Goal: Information Seeking & Learning: Learn about a topic

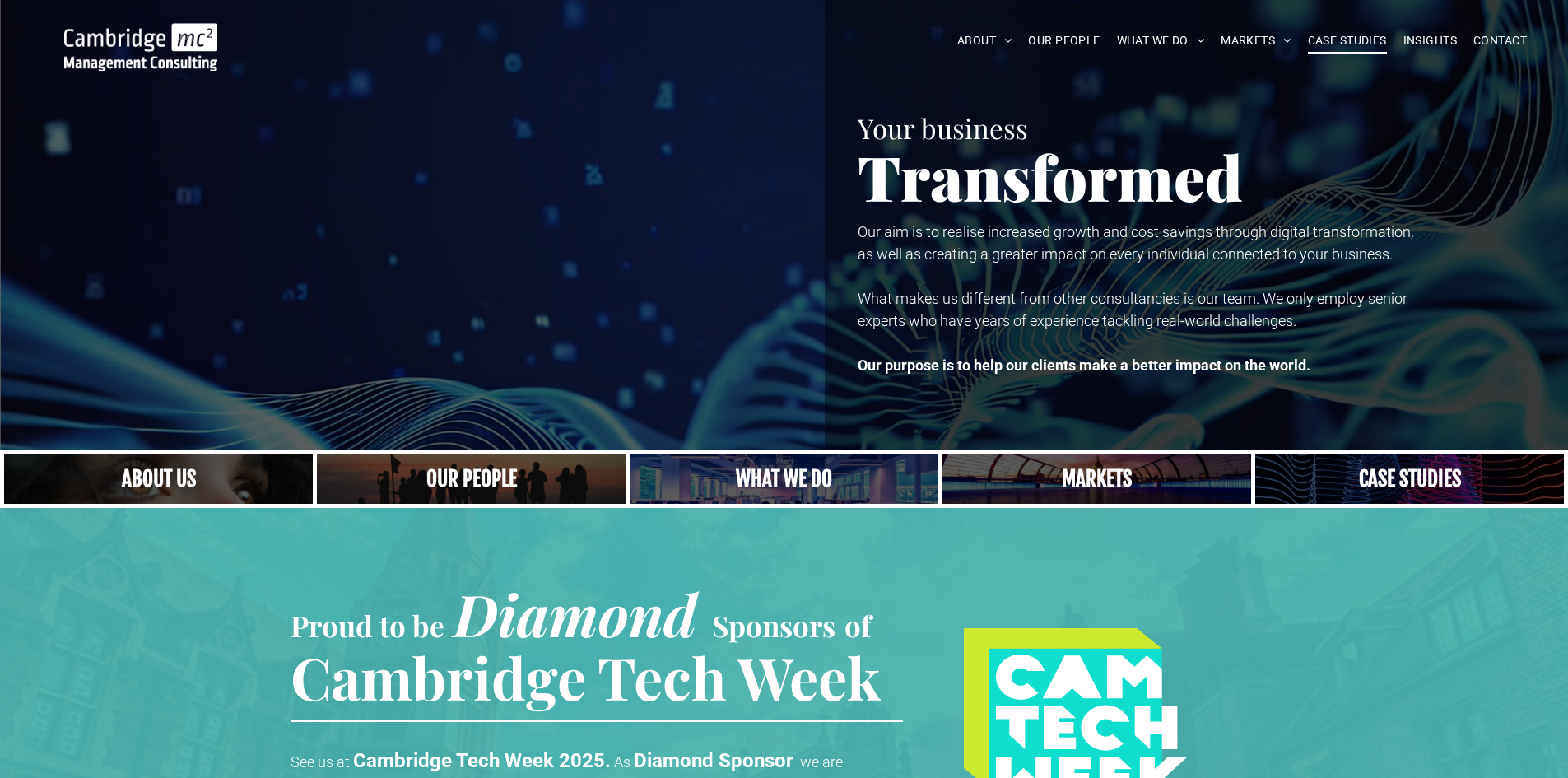
click at [1312, 35] on span "CASE STUDIES" at bounding box center [1348, 41] width 79 height 25
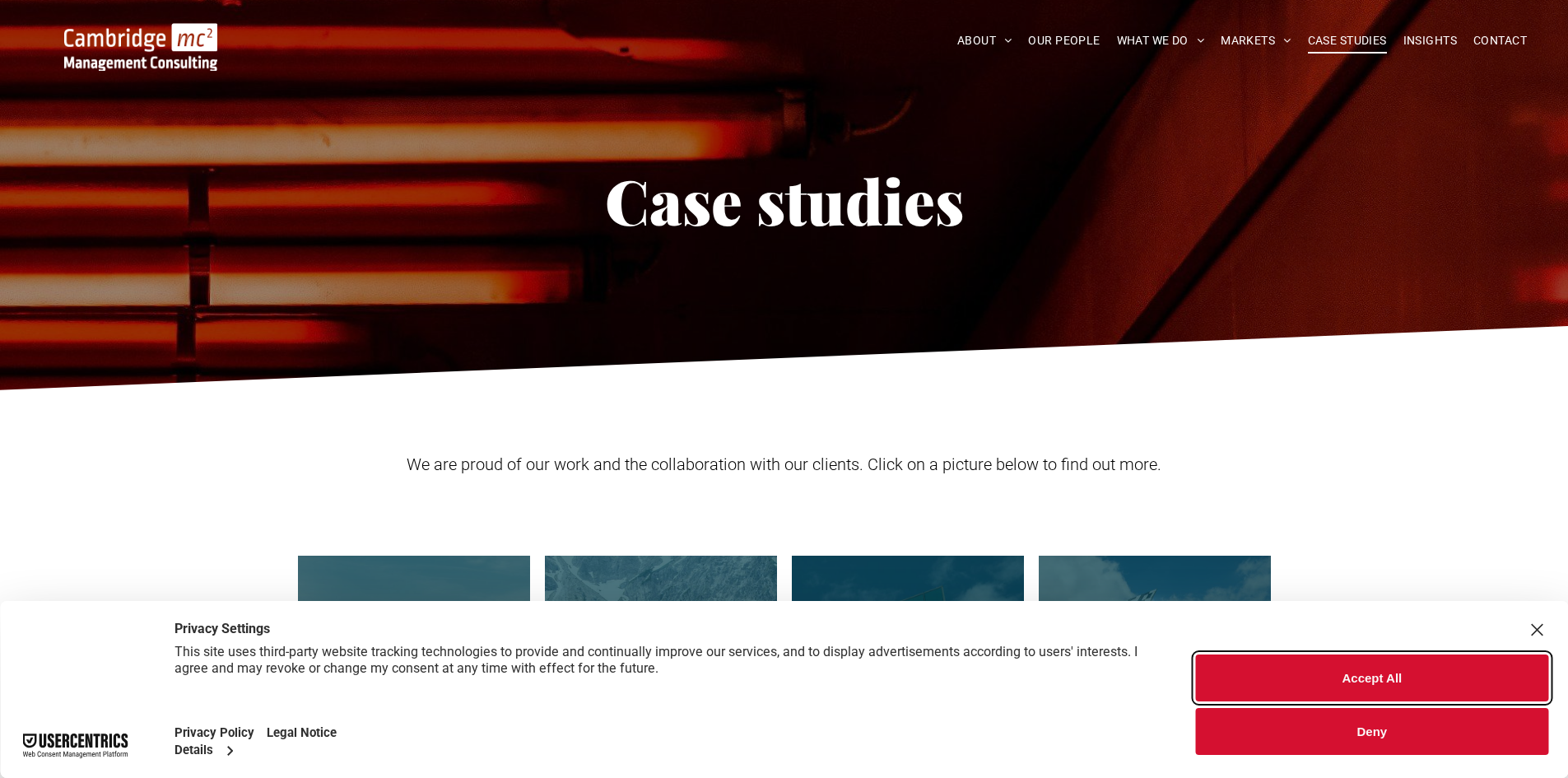
click at [1296, 681] on button "Accept All" at bounding box center [1373, 678] width 353 height 47
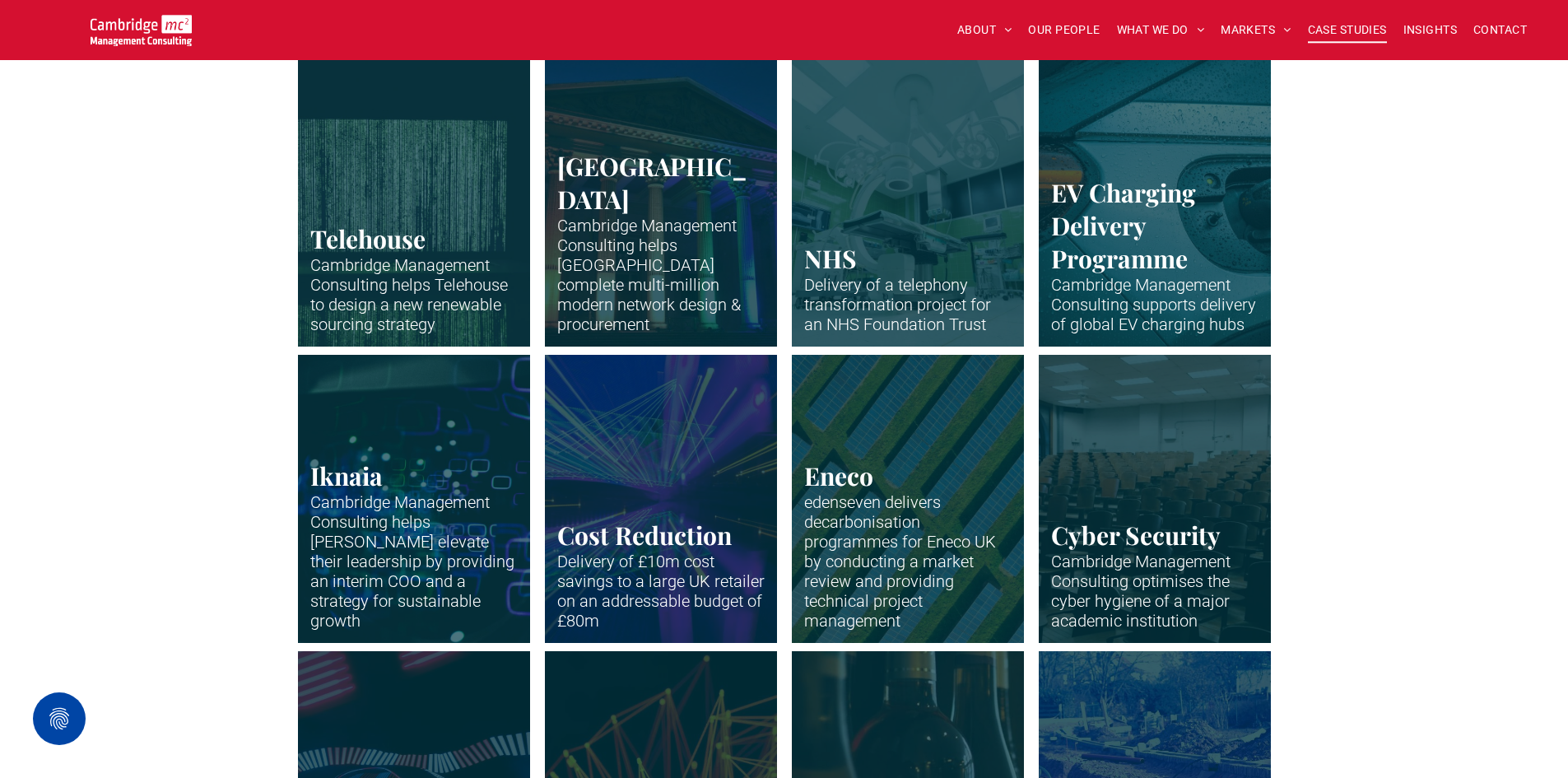
scroll to position [1399, 0]
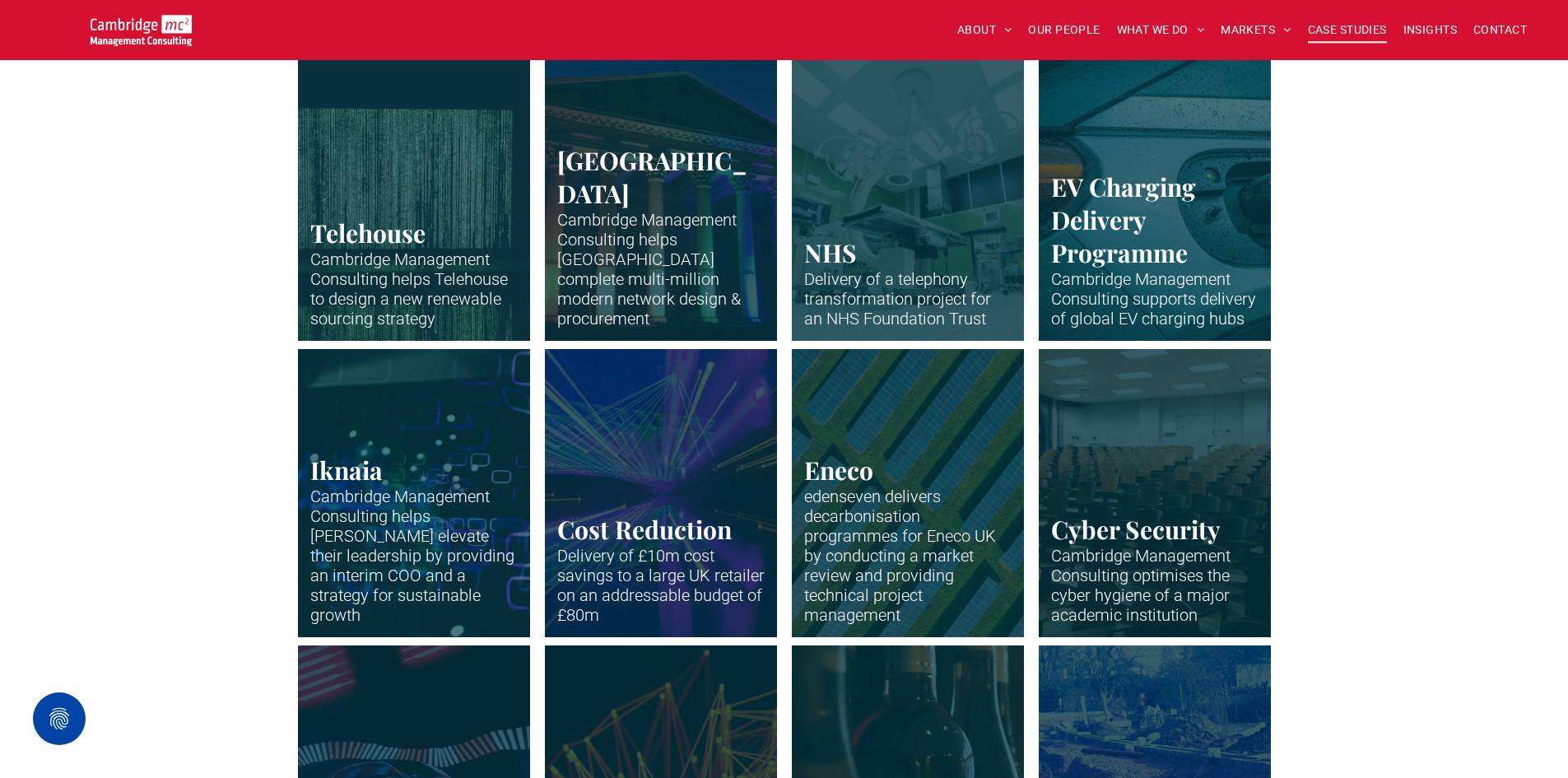
click at [449, 273] on link "Strings of lights in a square representing a waterfall of data" at bounding box center [413, 196] width 246 height 306
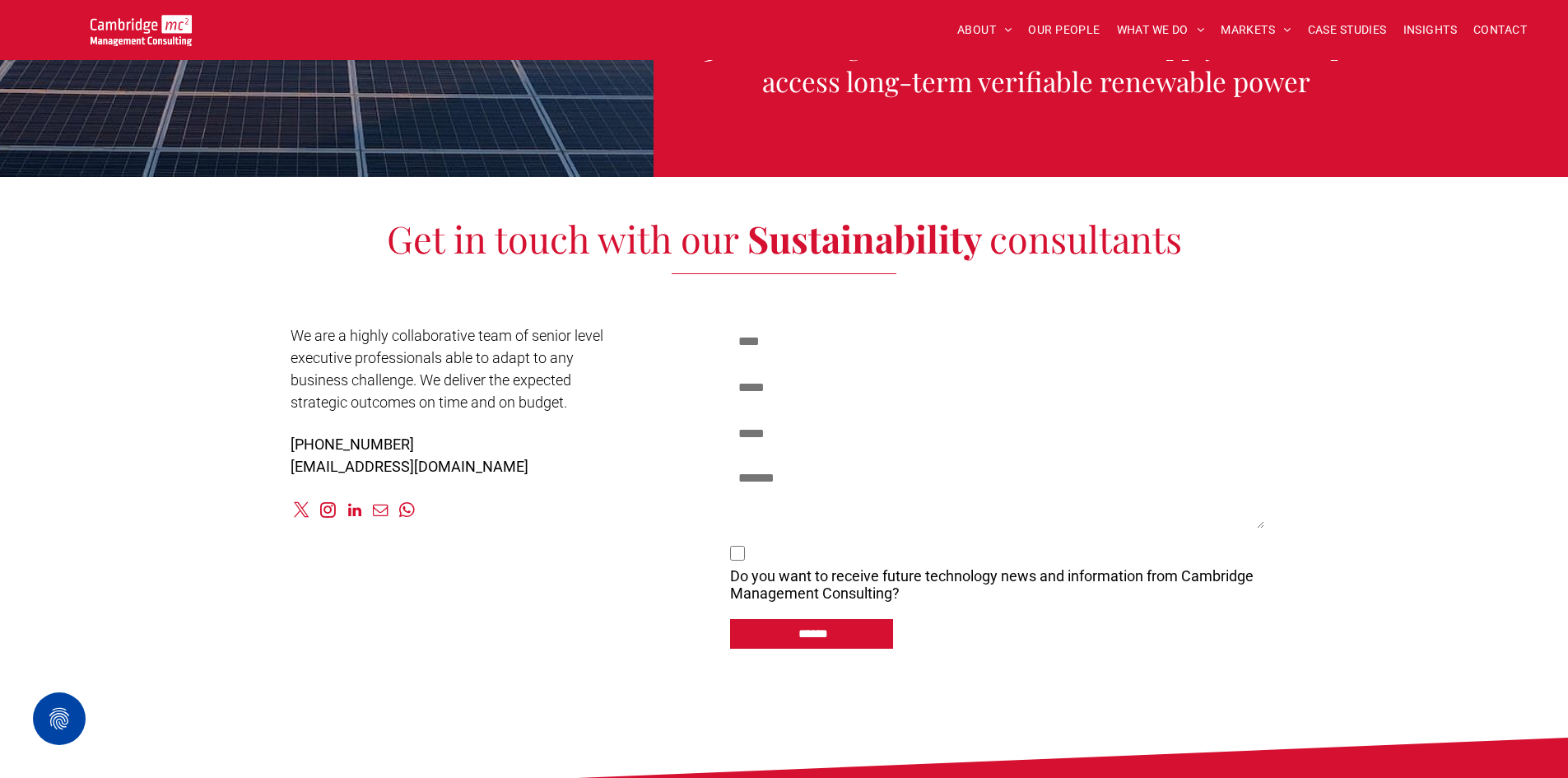
scroll to position [2798, 0]
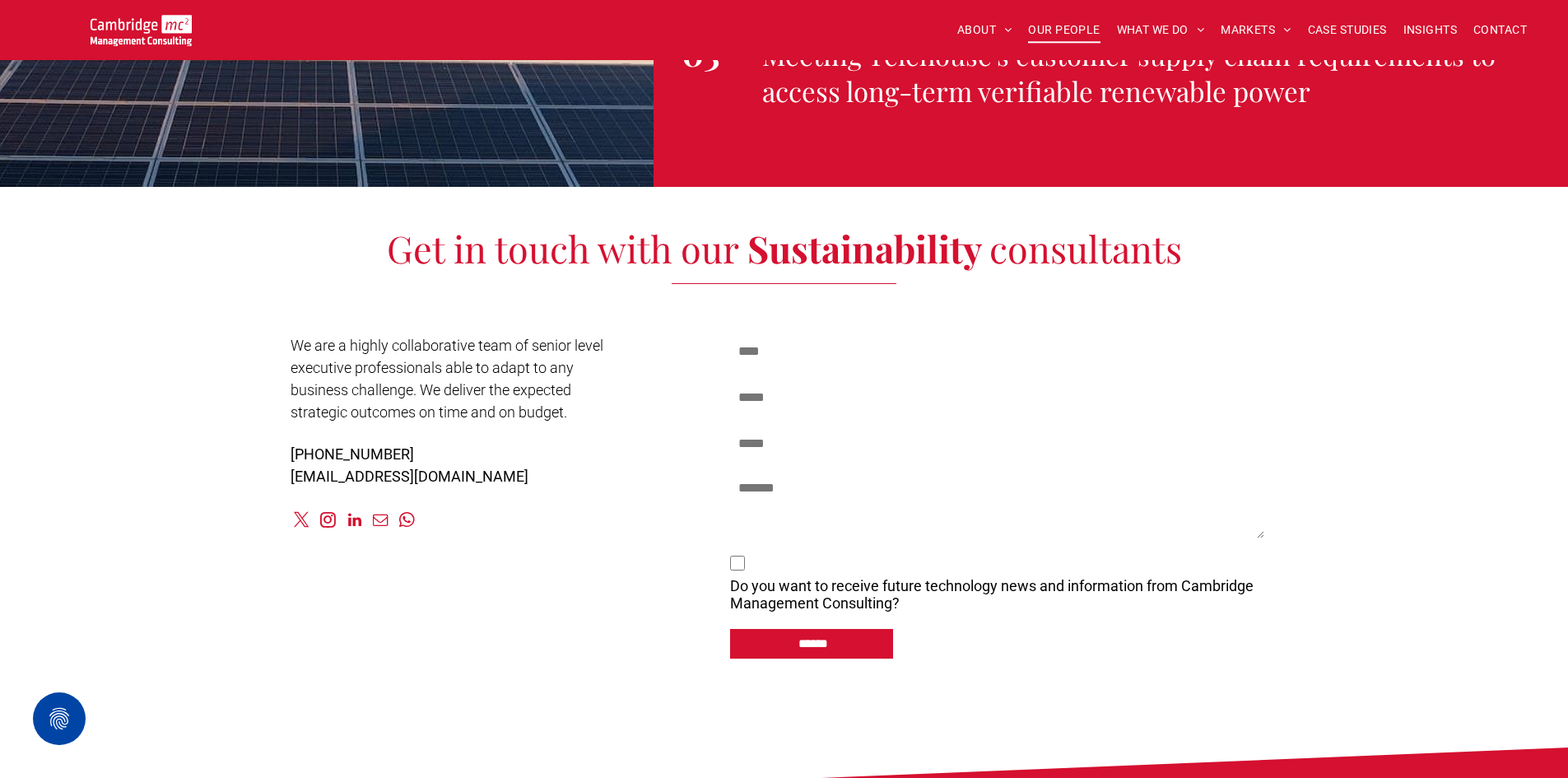
click at [1064, 31] on span "OUR PEOPLE" at bounding box center [1064, 29] width 72 height 25
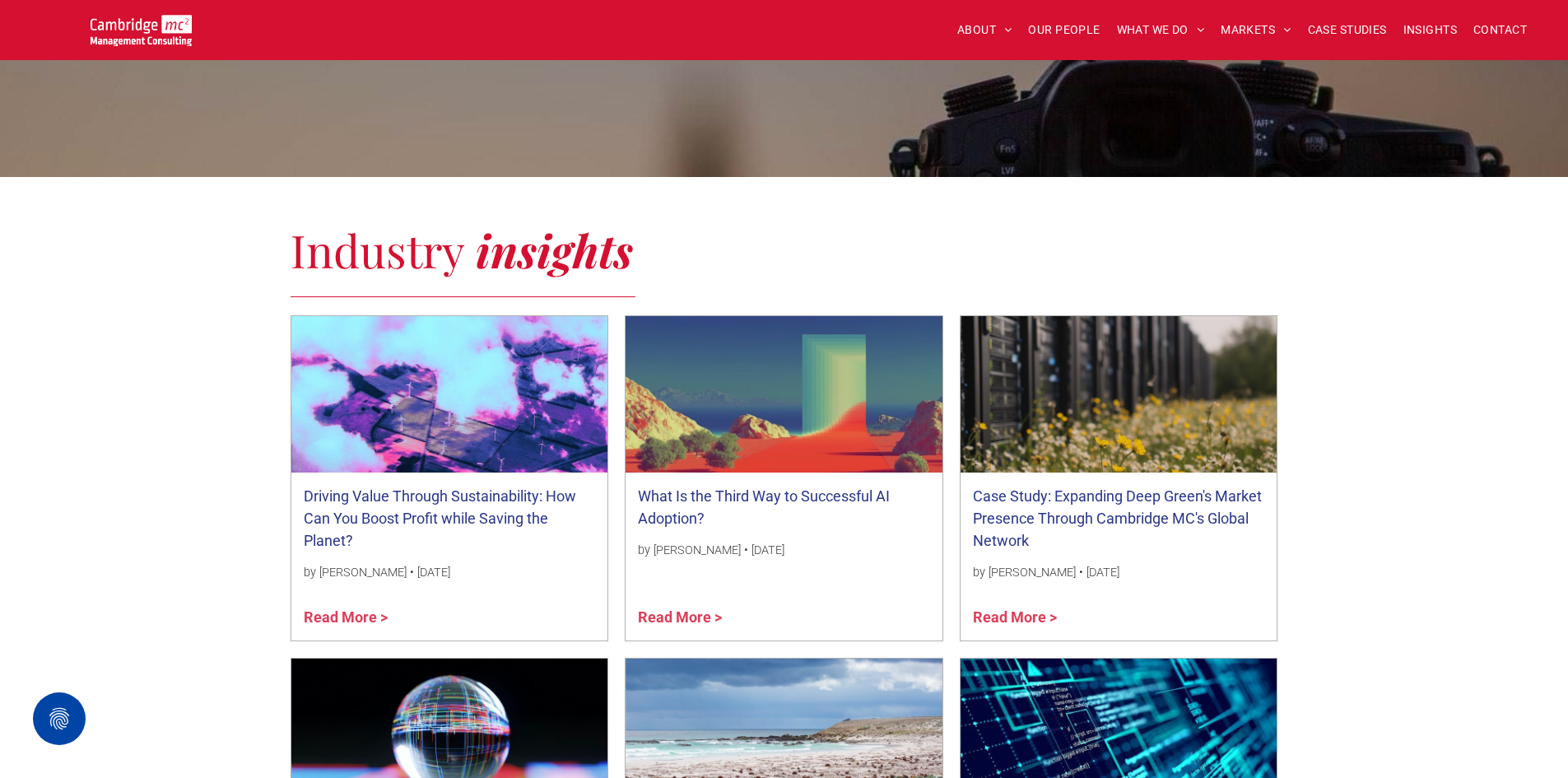
scroll to position [1399, 0]
